Goal: Transaction & Acquisition: Obtain resource

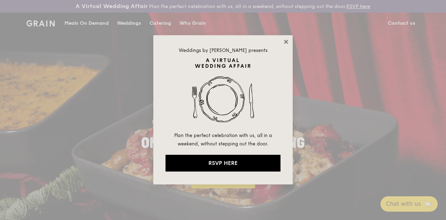
click at [285, 41] on icon at bounding box center [286, 42] width 6 height 6
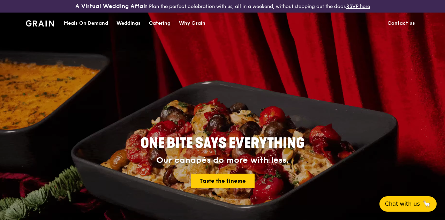
click at [155, 32] on div "Catering" at bounding box center [160, 23] width 22 height 21
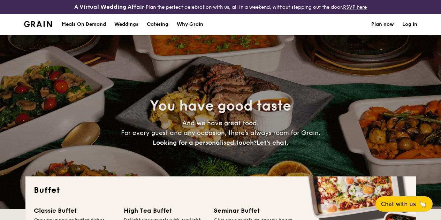
select select
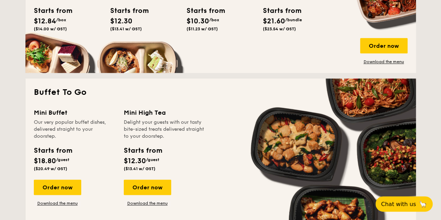
scroll to position [453, 0]
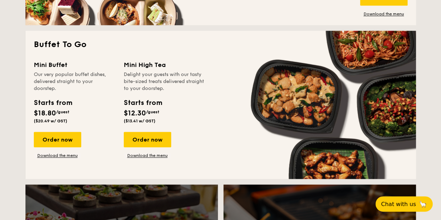
drag, startPoint x: 124, startPoint y: 71, endPoint x: 172, endPoint y: 96, distance: 53.8
click at [172, 92] on div "Mini High Tea Delight your guests with our tasty bite-sized treats delivered st…" at bounding box center [165, 76] width 82 height 32
click at [172, 92] on div "Delight your guests with our tasty bite-sized treats delivered straight to your…" at bounding box center [165, 81] width 82 height 21
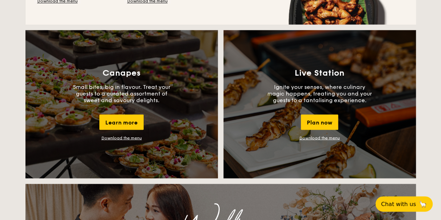
scroll to position [593, 0]
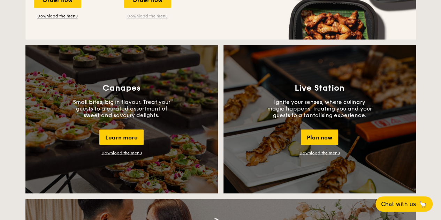
click at [159, 19] on link "Download the menu" at bounding box center [147, 16] width 47 height 6
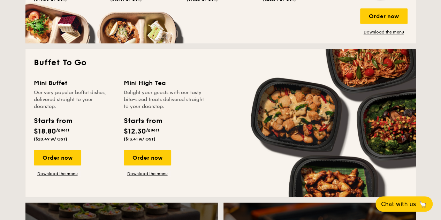
scroll to position [418, 0]
